Goal: Information Seeking & Learning: Learn about a topic

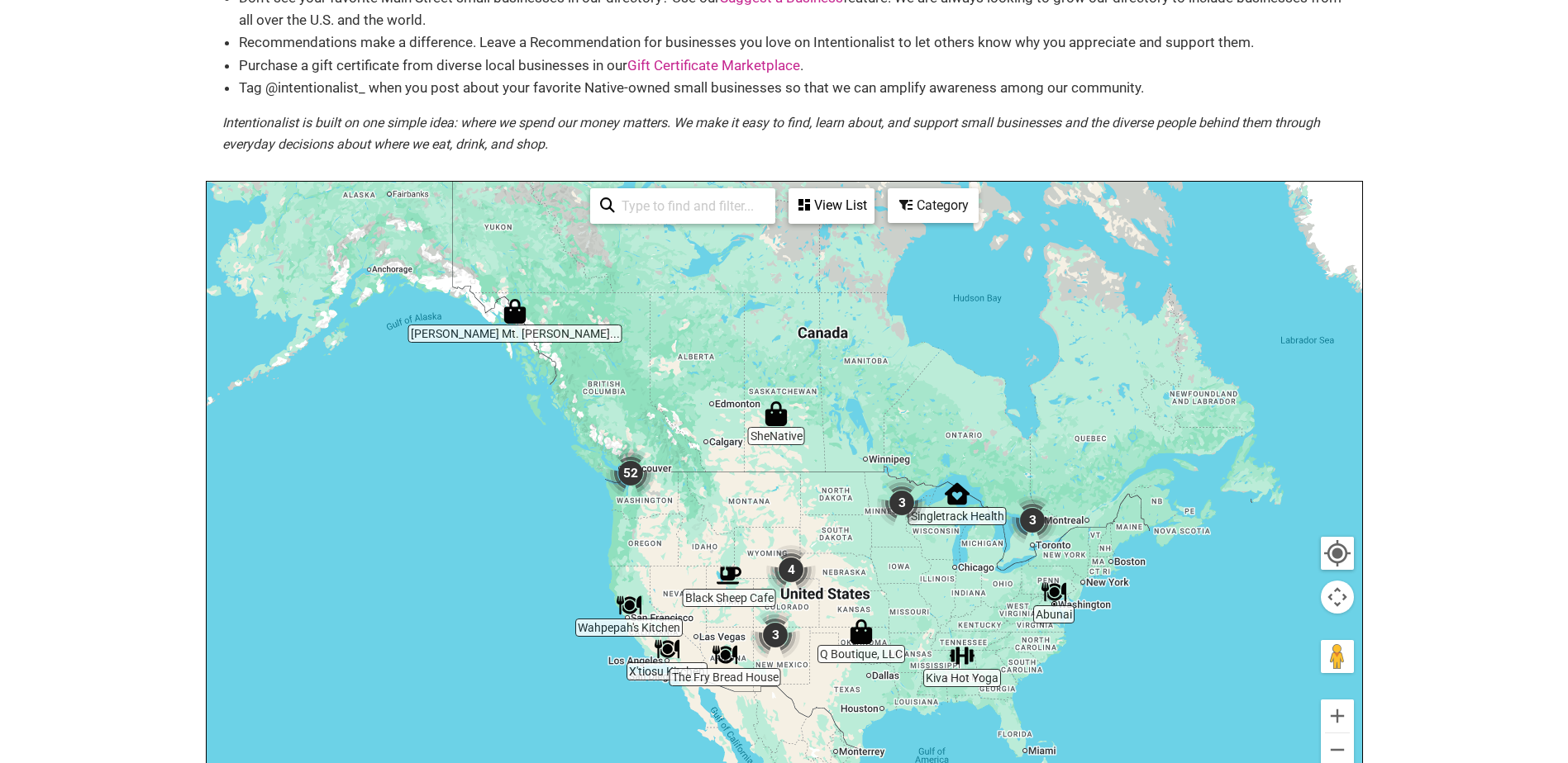
scroll to position [496, 0]
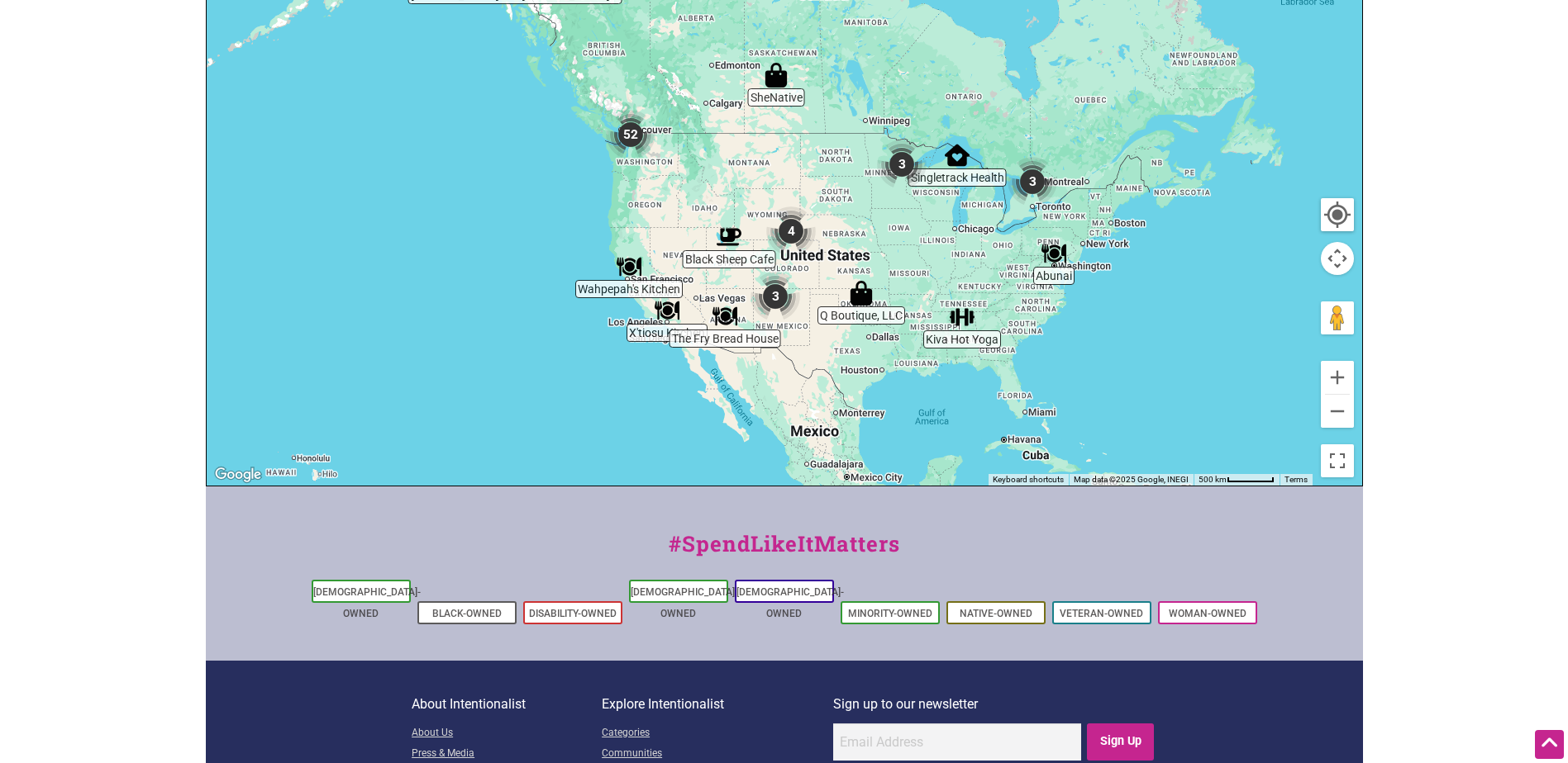
click at [630, 137] on img "52" at bounding box center [631, 134] width 62 height 62
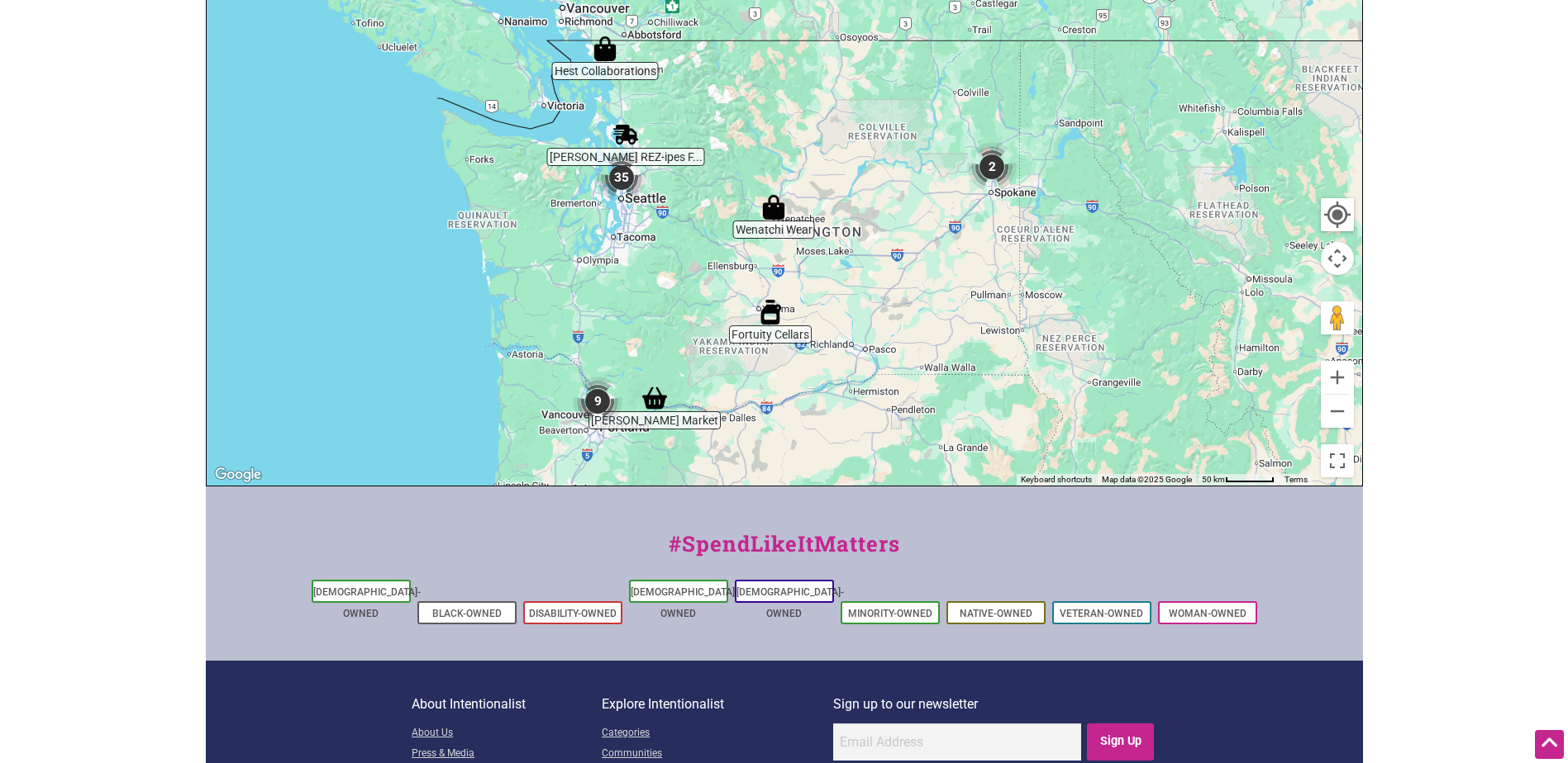
drag, startPoint x: 687, startPoint y: 62, endPoint x: 695, endPoint y: 222, distance: 160.2
click at [695, 222] on div "To navigate, press the arrow keys." at bounding box center [784, 164] width 1155 height 643
click at [617, 175] on img "35" at bounding box center [621, 177] width 62 height 62
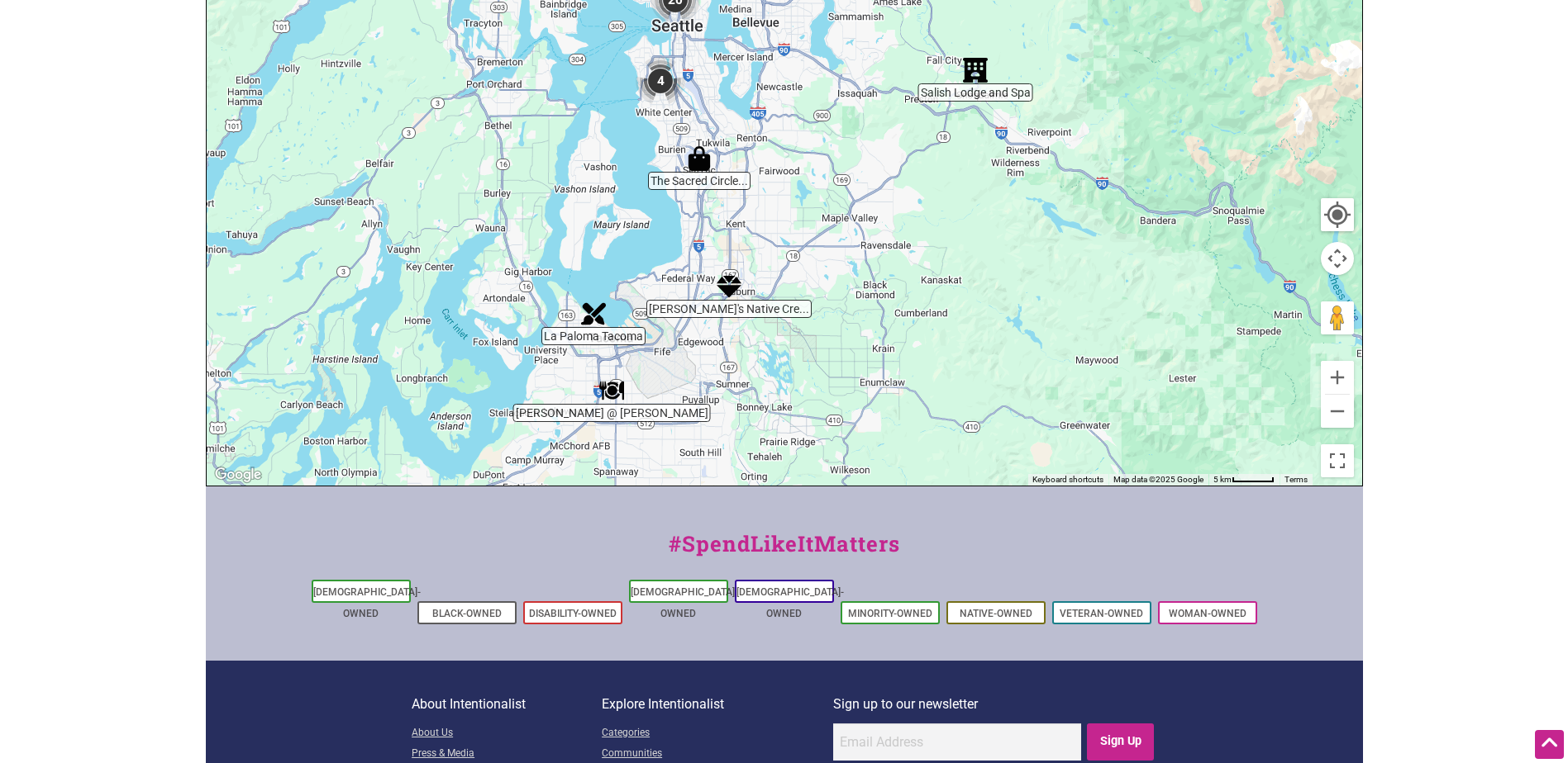
click at [614, 388] on img "Tibbitts @ Fern Hill" at bounding box center [612, 391] width 38 height 38
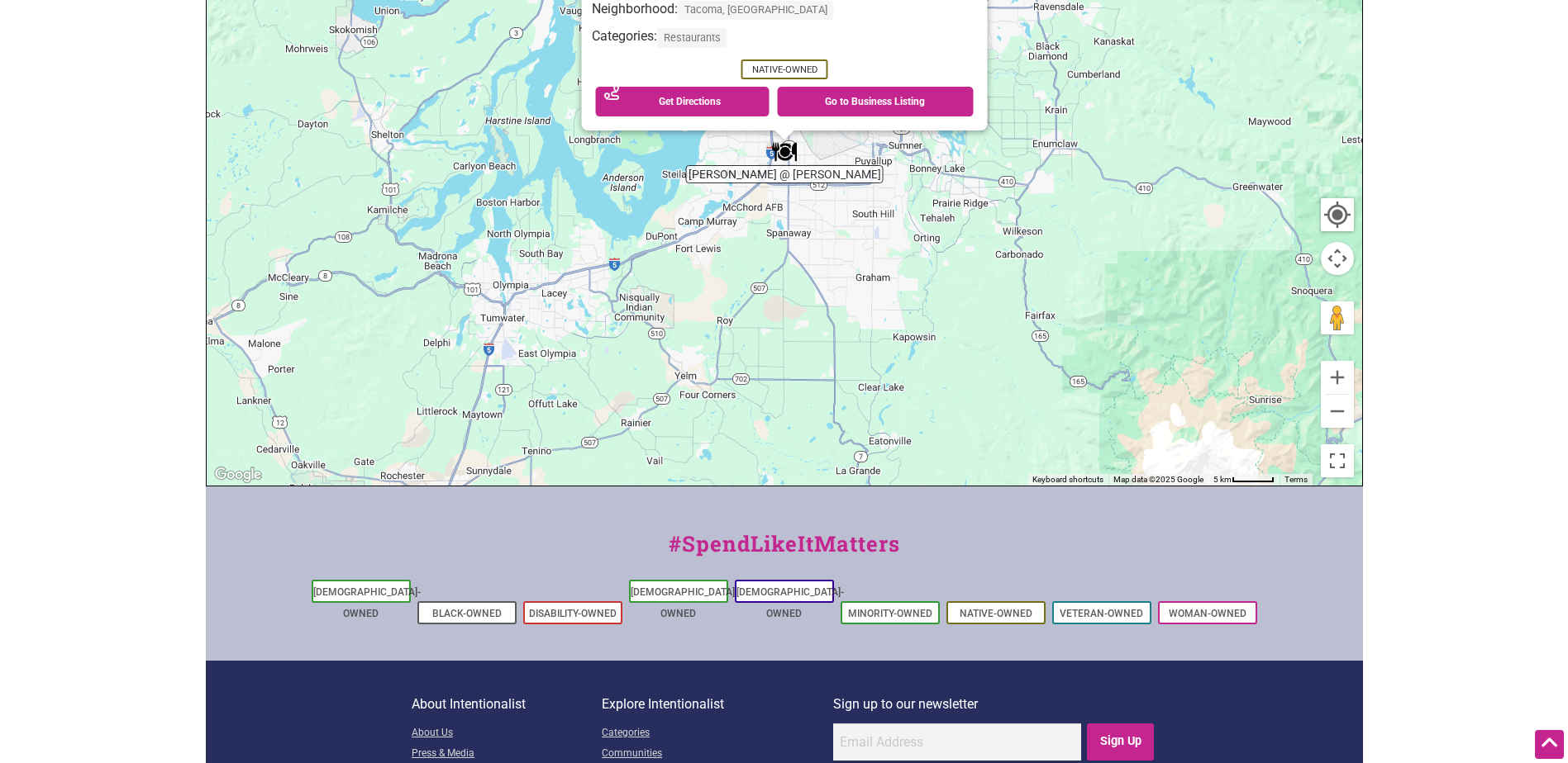
click at [929, 300] on div "To navigate, press the arrow keys. [PERSON_NAME] @ [PERSON_NAME] [STREET_ADDRES…" at bounding box center [784, 164] width 1155 height 643
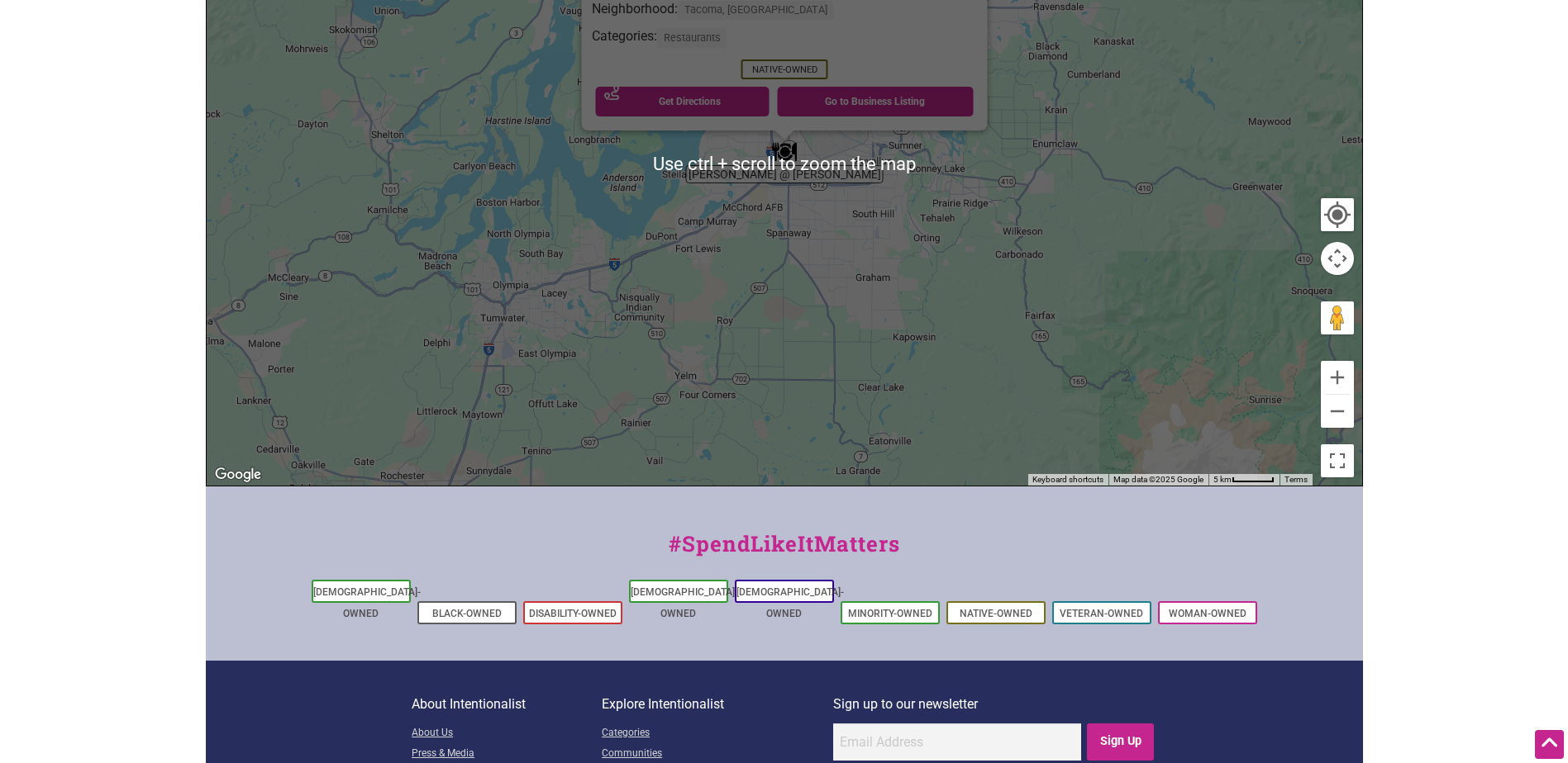
scroll to position [413, 0]
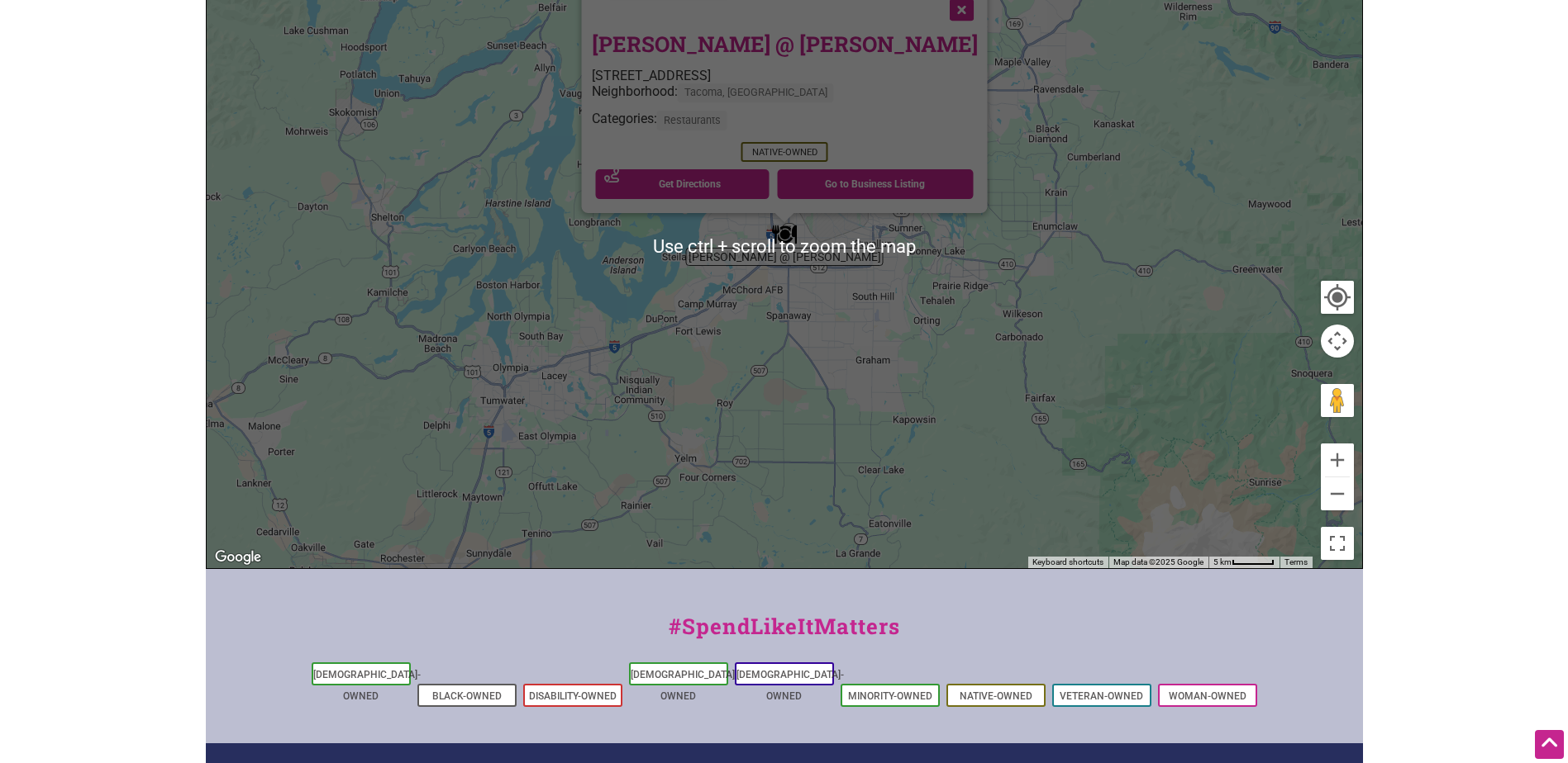
click at [719, 353] on div "To navigate, press the arrow keys. [PERSON_NAME] @ [PERSON_NAME] [STREET_ADDRES…" at bounding box center [784, 246] width 1155 height 643
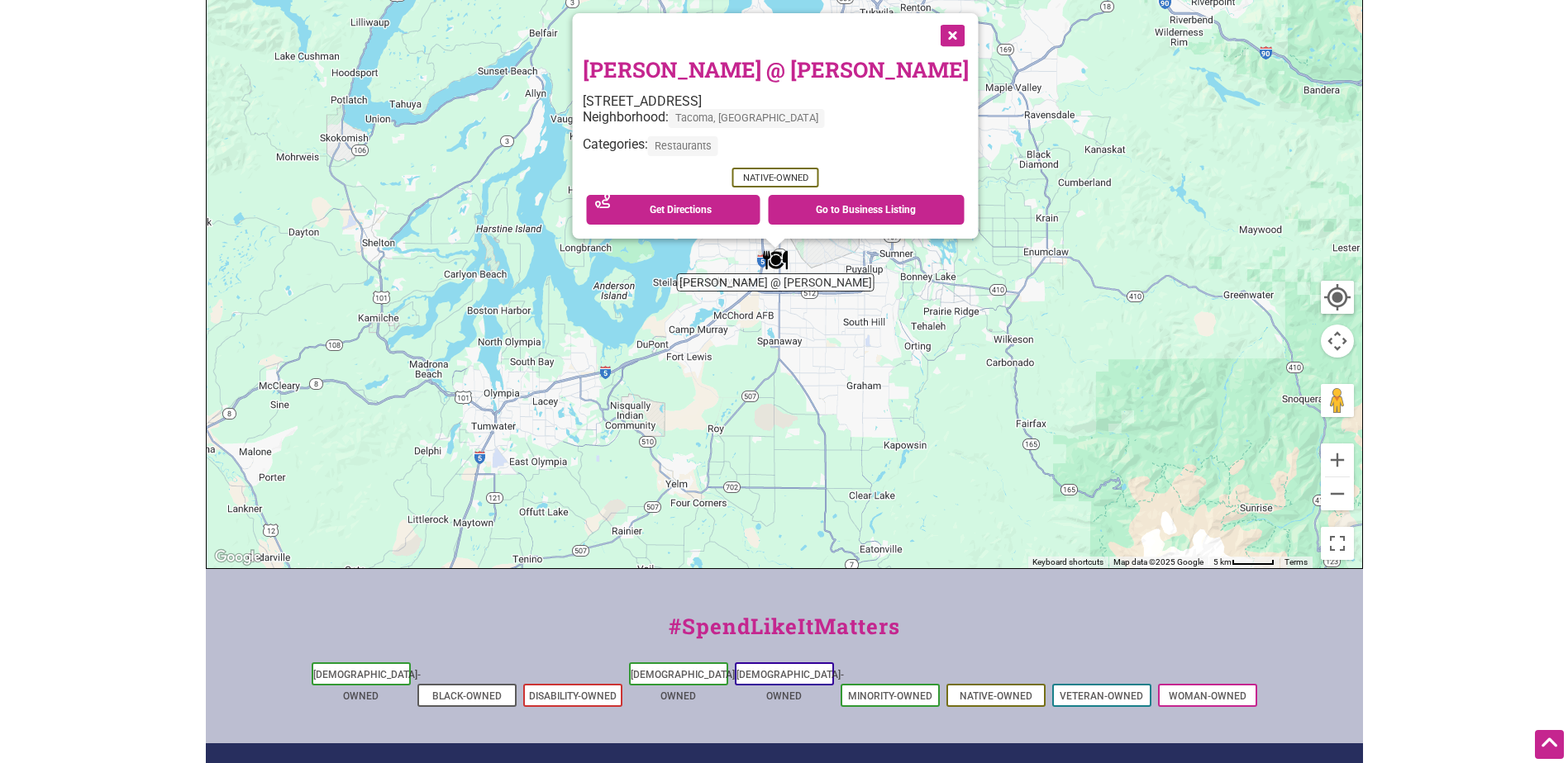
drag, startPoint x: 903, startPoint y: 278, endPoint x: 866, endPoint y: 390, distance: 118.0
click at [866, 390] on div "To navigate, press the arrow keys. [PERSON_NAME] @ [PERSON_NAME] [STREET_ADDRES…" at bounding box center [784, 246] width 1155 height 643
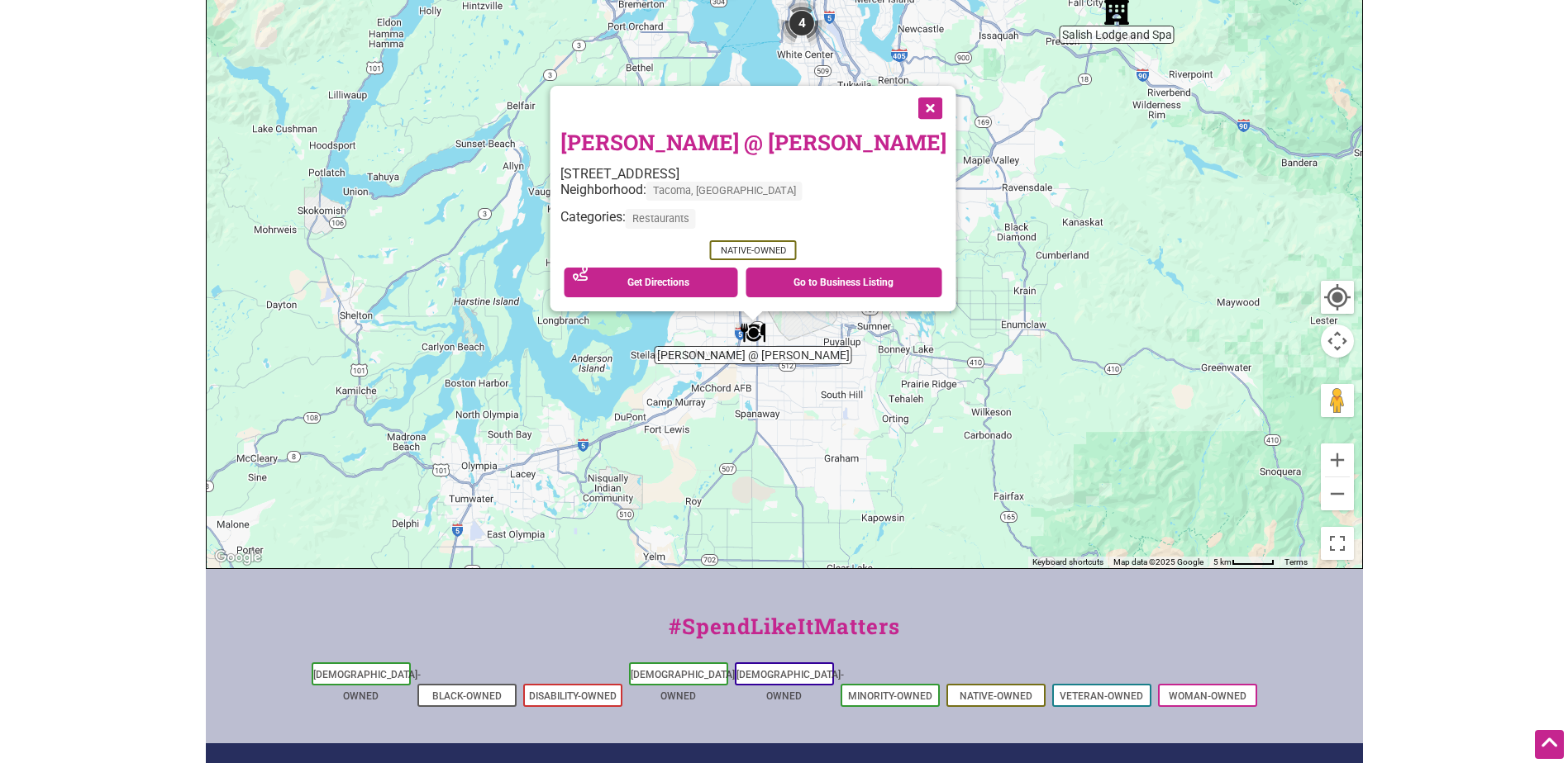
click at [907, 106] on button "Close" at bounding box center [928, 107] width 42 height 42
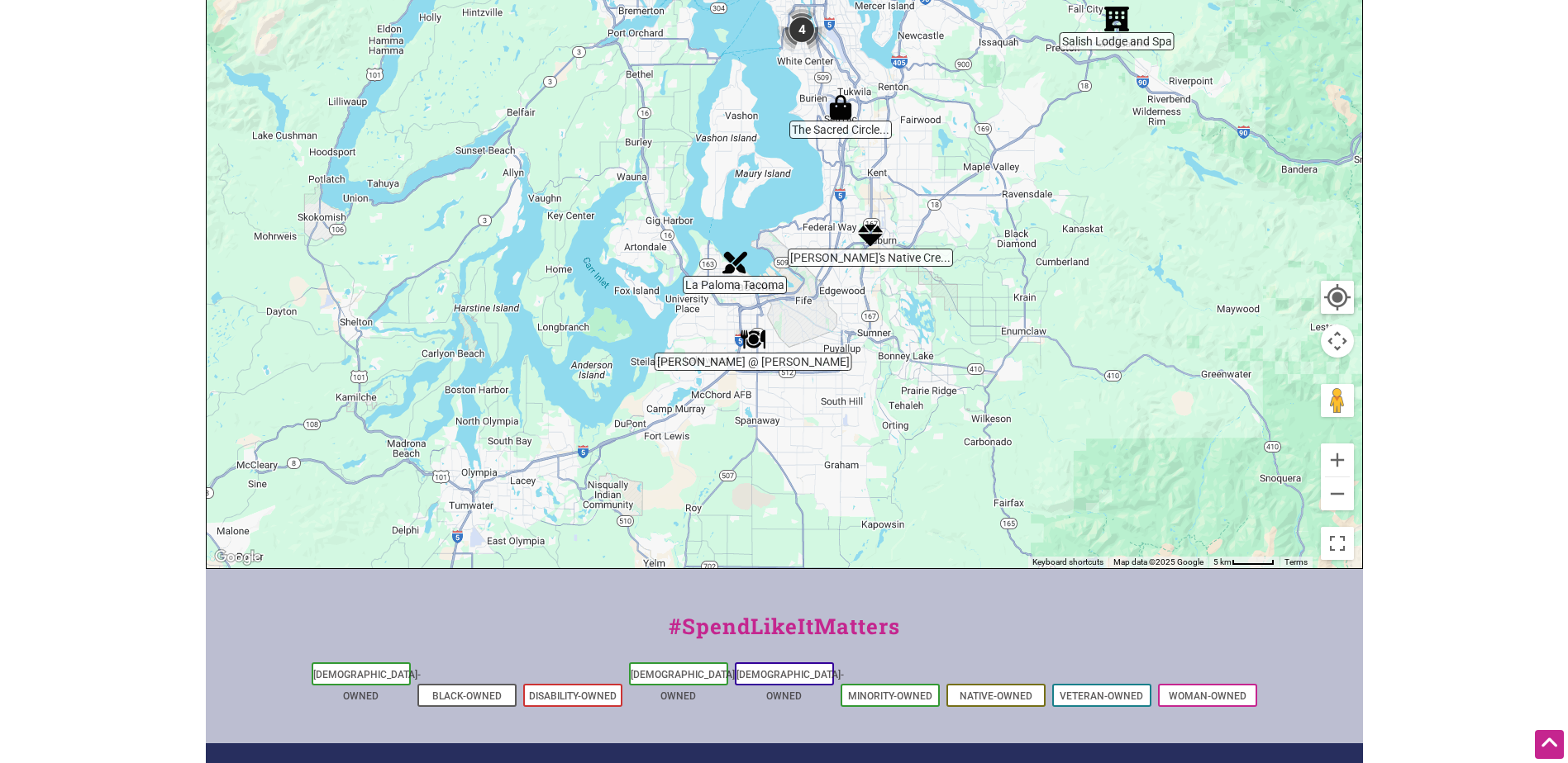
drag, startPoint x: 1007, startPoint y: 380, endPoint x: 1217, endPoint y: 176, distance: 292.8
click at [1018, 387] on div "To navigate, press the arrow keys." at bounding box center [784, 246] width 1155 height 643
